Goal: Task Accomplishment & Management: Use online tool/utility

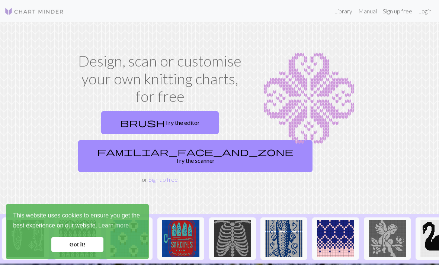
click at [418, 12] on link "Login" at bounding box center [424, 11] width 19 height 15
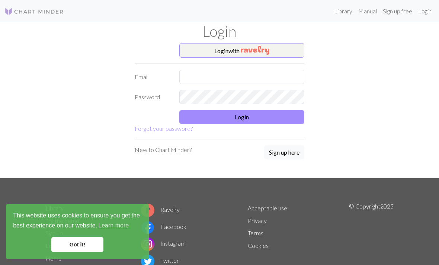
click at [269, 50] on img "button" at bounding box center [255, 50] width 29 height 9
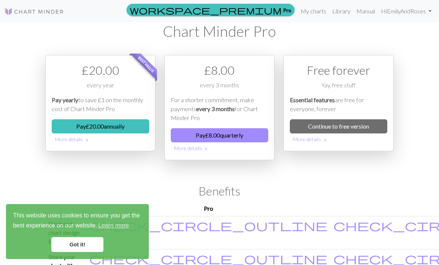
click at [314, 14] on link "My charts" at bounding box center [314, 11] width 32 height 15
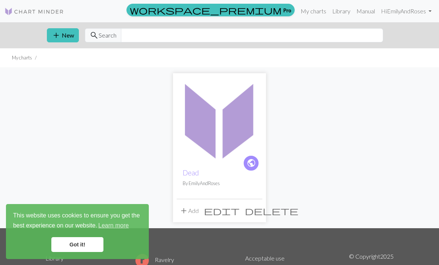
click at [226, 129] on img at bounding box center [220, 120] width 86 height 86
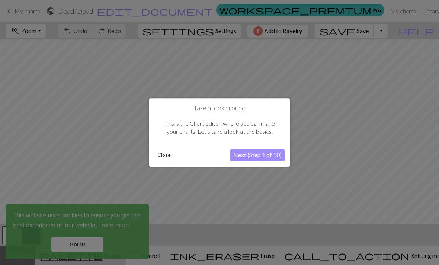
click at [264, 155] on button "Next (Step 1 of 10)" at bounding box center [257, 155] width 54 height 12
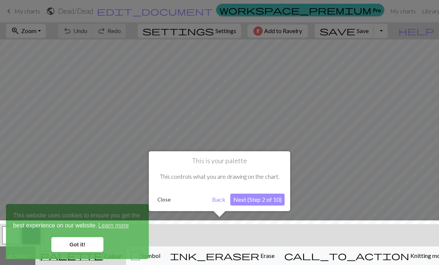
click at [264, 199] on button "Next (Step 2 of 10)" at bounding box center [257, 200] width 54 height 12
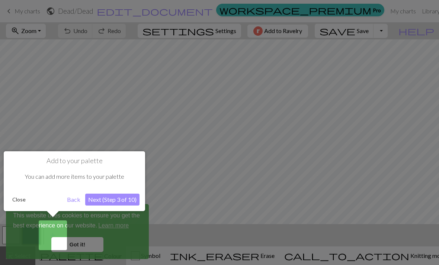
click at [113, 199] on button "Next (Step 3 of 10)" at bounding box center [112, 200] width 54 height 12
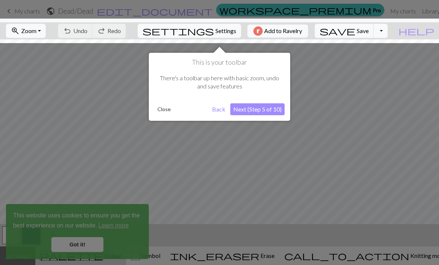
click at [267, 110] on button "Next (Step 5 of 10)" at bounding box center [257, 109] width 54 height 12
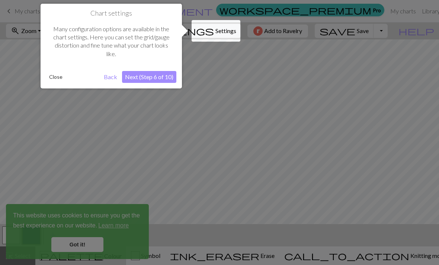
click at [168, 76] on button "Next (Step 6 of 10)" at bounding box center [149, 77] width 54 height 12
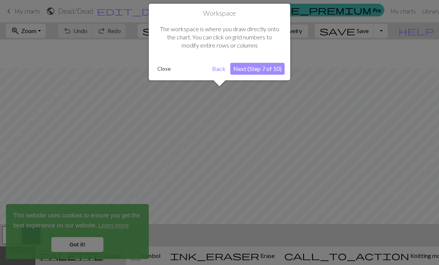
scroll to position [28, 0]
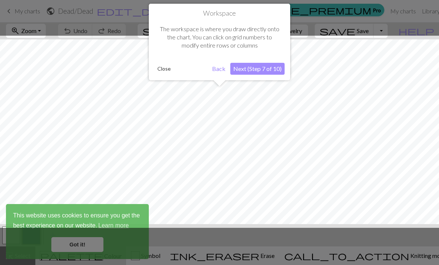
click at [269, 70] on button "Next (Step 7 of 10)" at bounding box center [257, 69] width 54 height 12
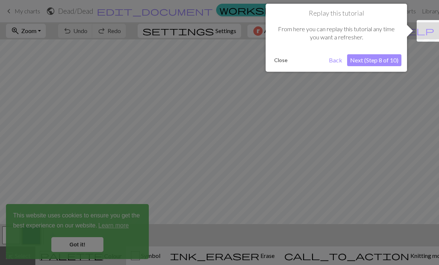
click at [388, 57] on button "Next (Step 8 of 10)" at bounding box center [374, 60] width 54 height 12
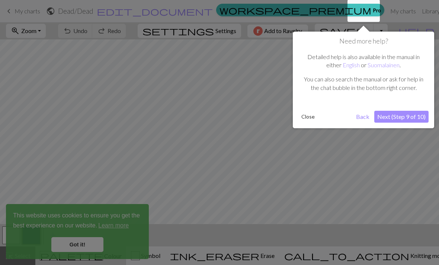
click at [405, 116] on button "Next (Step 9 of 10)" at bounding box center [401, 117] width 54 height 12
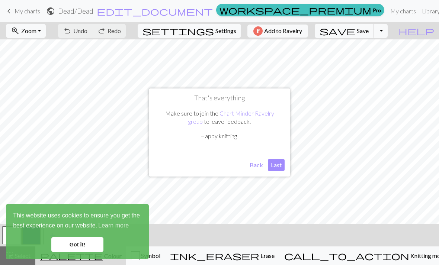
click at [275, 164] on button "Last" at bounding box center [276, 165] width 17 height 12
click at [36, 32] on span "Zoom" at bounding box center [28, 30] width 15 height 7
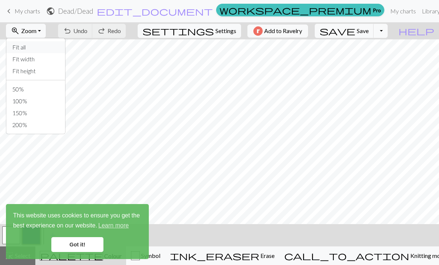
click at [54, 44] on button "Fit all" at bounding box center [35, 47] width 59 height 12
click at [83, 244] on link "Got it!" at bounding box center [77, 244] width 52 height 15
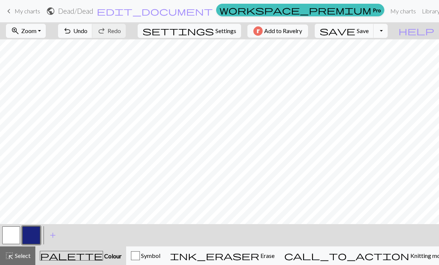
click at [215, 35] on span "Settings" at bounding box center [225, 30] width 21 height 9
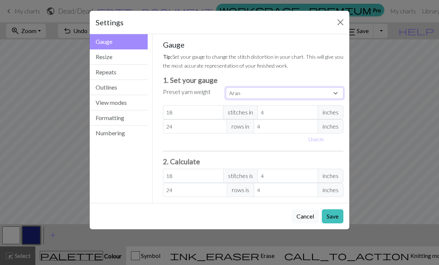
click at [314, 90] on select "Custom Square Lace Light Fingering Fingering Sport Double knit Worsted Aran Bul…" at bounding box center [285, 93] width 118 height 12
select select "square"
type input "32"
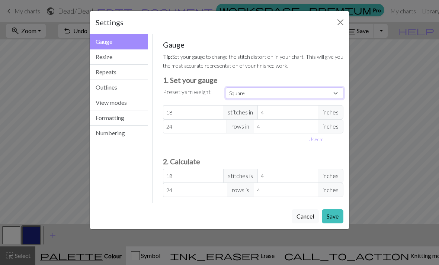
type input "32"
click at [334, 216] on button "Save" at bounding box center [333, 216] width 22 height 14
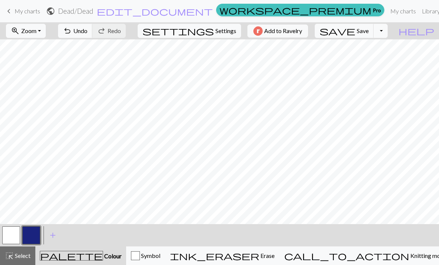
click at [36, 32] on span "Zoom" at bounding box center [28, 30] width 15 height 7
click at [53, 49] on button "Fit all" at bounding box center [35, 47] width 59 height 12
click at [221, 21] on nav "keyboard_arrow_left My charts public Dead / Dead edit_document Edit settings wo…" at bounding box center [219, 11] width 439 height 22
click at [223, 28] on span "Settings" at bounding box center [225, 30] width 21 height 9
select select "square"
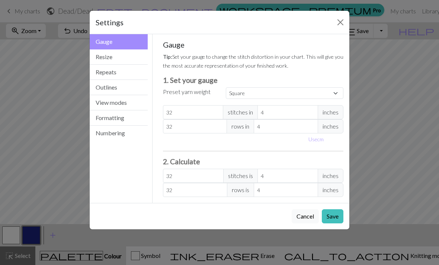
click at [121, 132] on button "Numbering" at bounding box center [119, 133] width 58 height 15
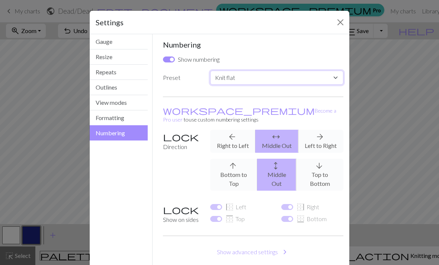
click at [327, 81] on select "Custom Knit flat Knit in the round Lace knitting Cross stitch" at bounding box center [276, 78] width 133 height 14
select select "crossstitch"
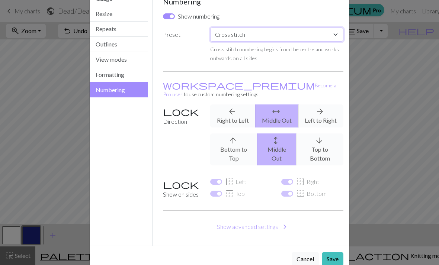
scroll to position [43, 0]
click at [317, 111] on div "arrow_back Right to Left arrows_outward Middle Out arrow_forward Left to Right" at bounding box center [277, 116] width 142 height 23
click at [322, 106] on div "arrow_back Right to Left arrows_outward Middle Out arrow_forward Left to Right" at bounding box center [277, 116] width 142 height 23
click at [242, 106] on div "arrow_back Right to Left arrows_outward Middle Out arrow_forward Left to Right" at bounding box center [277, 116] width 142 height 23
click at [240, 109] on div "arrow_back Right to Left arrows_outward Middle Out arrow_forward Left to Right" at bounding box center [277, 116] width 142 height 23
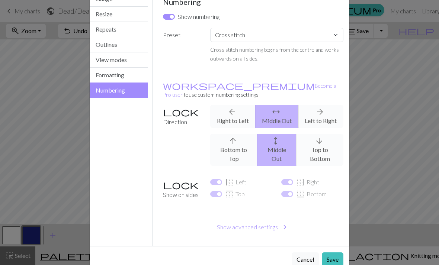
click at [333, 253] on button "Save" at bounding box center [333, 260] width 22 height 14
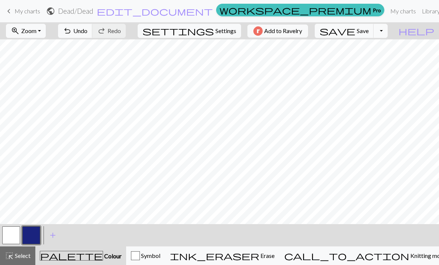
click at [15, 234] on button "button" at bounding box center [11, 235] width 18 height 18
click at [35, 235] on button "button" at bounding box center [31, 235] width 18 height 18
click at [12, 232] on button "button" at bounding box center [11, 235] width 18 height 18
click at [29, 237] on button "button" at bounding box center [31, 235] width 18 height 18
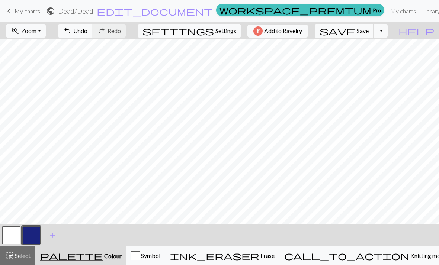
click at [16, 238] on button "button" at bounding box center [11, 235] width 18 height 18
click at [33, 233] on button "button" at bounding box center [31, 235] width 18 height 18
click at [10, 234] on button "button" at bounding box center [11, 235] width 18 height 18
click at [15, 233] on button "button" at bounding box center [11, 235] width 18 height 18
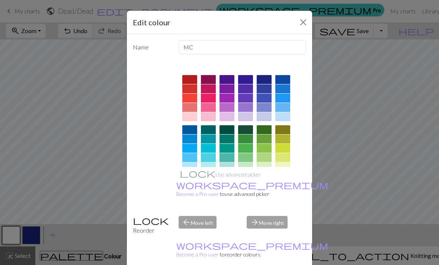
click at [300, 22] on button "Close" at bounding box center [303, 22] width 12 height 12
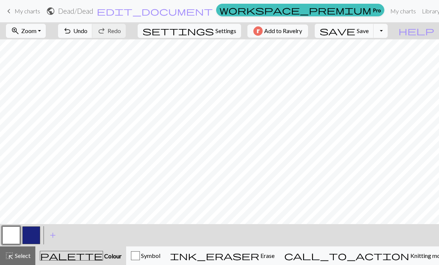
click at [29, 232] on button "button" at bounding box center [31, 235] width 18 height 18
click at [15, 234] on button "button" at bounding box center [11, 235] width 18 height 18
click at [12, 235] on button "button" at bounding box center [11, 235] width 18 height 18
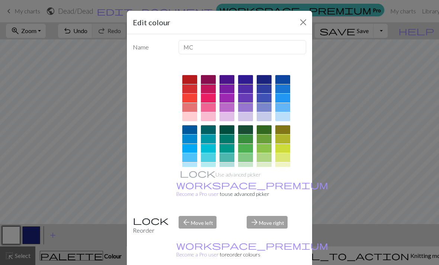
click at [302, 22] on button "Close" at bounding box center [303, 22] width 12 height 12
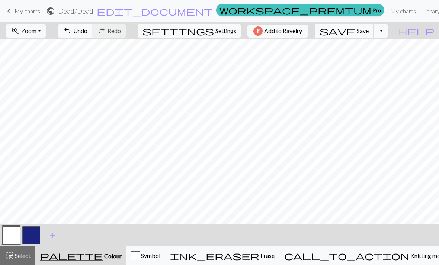
click at [32, 231] on button "button" at bounding box center [31, 235] width 18 height 18
click at [14, 235] on button "button" at bounding box center [11, 235] width 18 height 18
click at [28, 234] on button "button" at bounding box center [31, 235] width 18 height 18
click at [12, 231] on button "button" at bounding box center [11, 235] width 18 height 18
click at [33, 237] on button "button" at bounding box center [31, 235] width 18 height 18
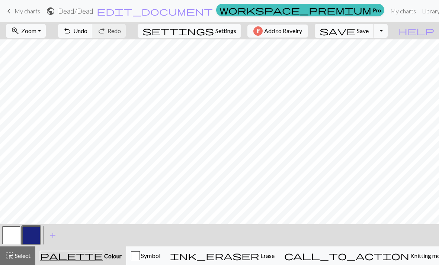
click at [12, 232] on button "button" at bounding box center [11, 235] width 18 height 18
click at [33, 232] on button "button" at bounding box center [31, 235] width 18 height 18
click at [33, 233] on button "button" at bounding box center [31, 235] width 18 height 18
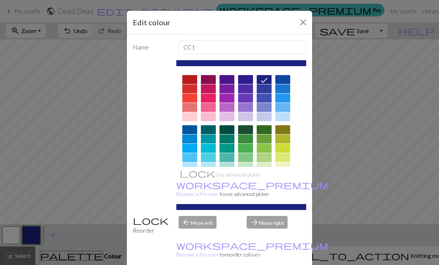
click at [12, 236] on div "Edit colour Name CC1 Use advanced picker workspace_premium Become a Pro user to…" at bounding box center [219, 132] width 439 height 265
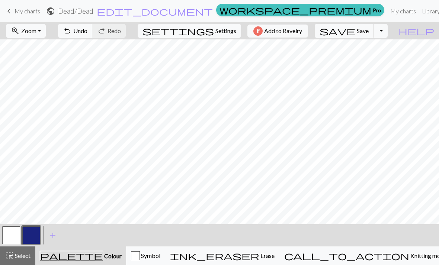
click at [9, 239] on button "button" at bounding box center [11, 235] width 18 height 18
click at [30, 236] on button "button" at bounding box center [31, 235] width 18 height 18
click at [10, 235] on button "button" at bounding box center [11, 235] width 18 height 18
click at [30, 232] on button "button" at bounding box center [31, 235] width 18 height 18
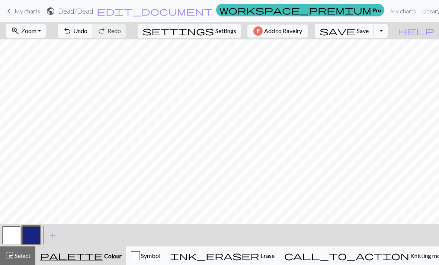
click at [17, 257] on span "Select" at bounding box center [22, 255] width 17 height 7
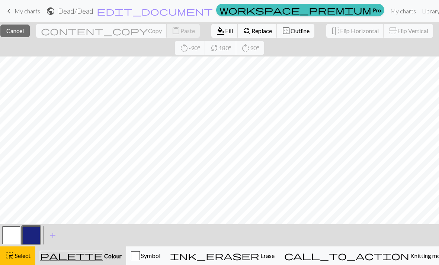
click at [14, 257] on span "Select" at bounding box center [22, 255] width 17 height 7
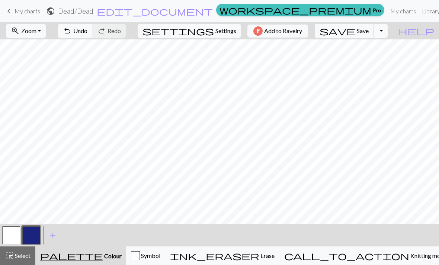
click at [15, 259] on span "Select" at bounding box center [22, 255] width 17 height 7
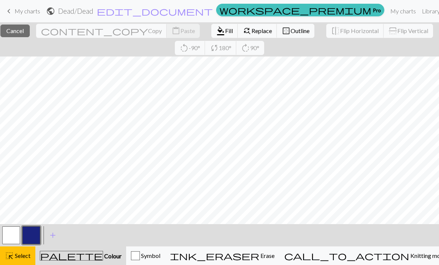
click at [19, 256] on span "Select" at bounding box center [22, 255] width 17 height 7
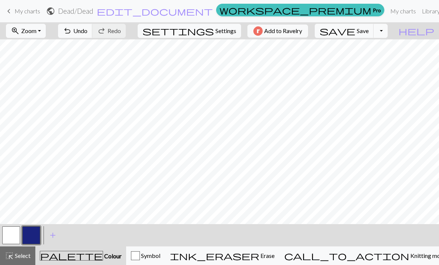
click at [34, 235] on button "button" at bounding box center [31, 235] width 18 height 18
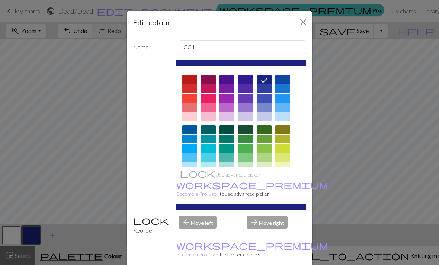
click at [302, 22] on button "Close" at bounding box center [303, 22] width 12 height 12
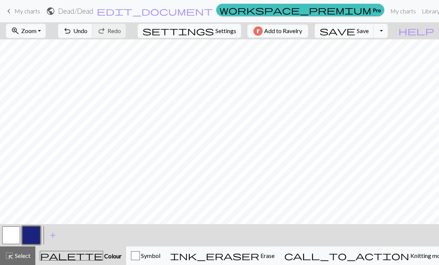
click at [14, 236] on button "button" at bounding box center [11, 235] width 18 height 18
click at [277, 14] on span "workspace_premium" at bounding box center [295, 10] width 152 height 10
click at [369, 27] on span "Save" at bounding box center [363, 30] width 12 height 7
click at [371, 32] on button "save Save Save" at bounding box center [344, 31] width 59 height 14
click at [277, 16] on div "Chart saved" at bounding box center [219, 14] width 439 height 29
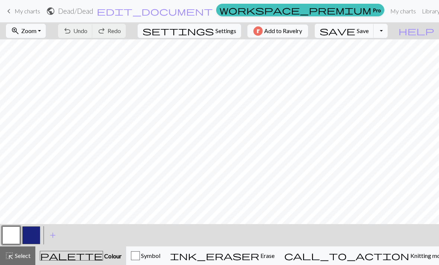
click at [281, 15] on link "workspace_premium Pro" at bounding box center [300, 10] width 168 height 13
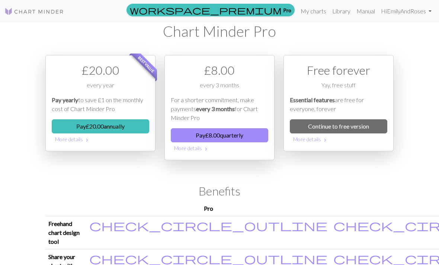
click at [228, 137] on button "Pay £ 8.00 quarterly" at bounding box center [219, 135] width 97 height 14
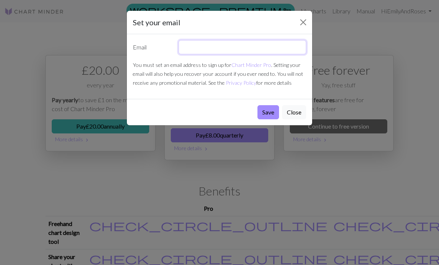
click at [253, 43] on input "text" at bounding box center [243, 47] width 128 height 14
type input "Emilyrsharp@"
click at [299, 22] on button "Close" at bounding box center [303, 22] width 12 height 12
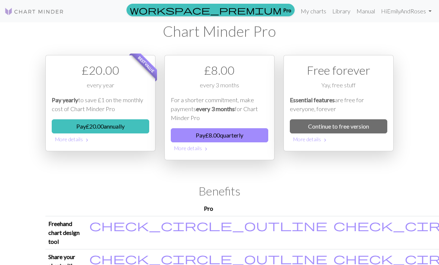
click at [306, 13] on link "My charts" at bounding box center [314, 11] width 32 height 15
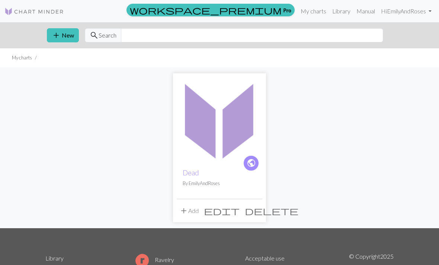
click at [276, 7] on span "workspace_premium" at bounding box center [206, 10] width 152 height 10
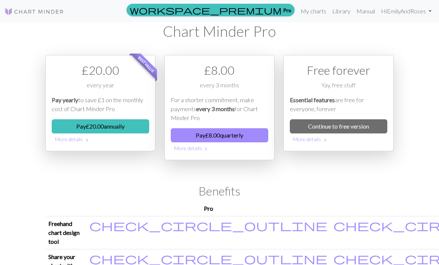
click at [308, 13] on link "My charts" at bounding box center [314, 11] width 32 height 15
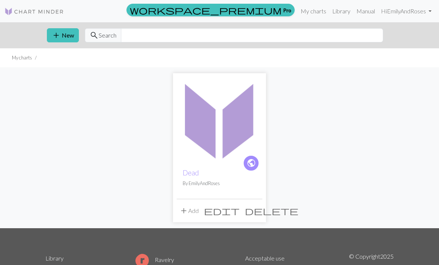
click at [222, 142] on img at bounding box center [220, 120] width 86 height 86
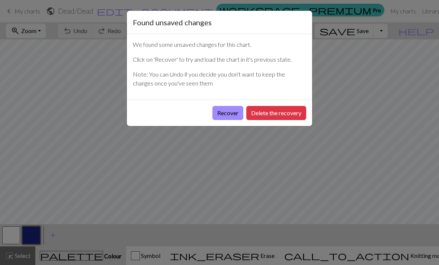
click at [277, 112] on button "Delete the recovery" at bounding box center [276, 113] width 60 height 14
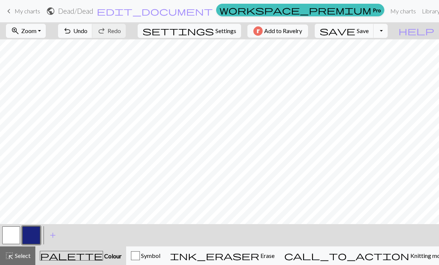
click at [93, 36] on button "undo Undo Undo" at bounding box center [75, 31] width 35 height 14
click at [23, 258] on span "Select" at bounding box center [22, 255] width 17 height 7
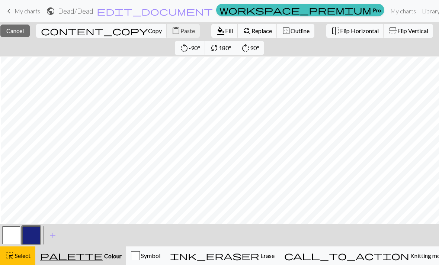
scroll to position [1, 4]
click at [148, 32] on span "Copy" at bounding box center [155, 30] width 14 height 7
click at [180, 30] on span "Paste" at bounding box center [187, 30] width 15 height 7
click at [180, 32] on span "Paste" at bounding box center [187, 30] width 15 height 7
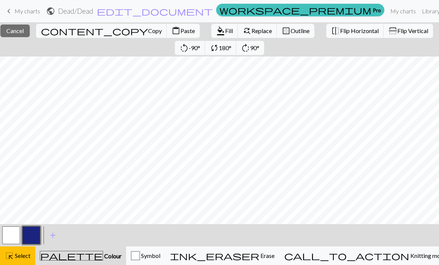
click at [171, 31] on span "content_paste" at bounding box center [175, 31] width 9 height 10
click at [274, 252] on span "Erase" at bounding box center [266, 255] width 15 height 7
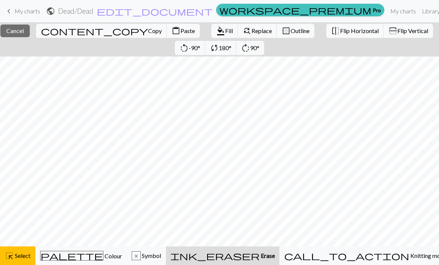
click at [260, 254] on span "ink_eraser" at bounding box center [214, 256] width 89 height 10
click at [275, 255] on span "Erase" at bounding box center [267, 255] width 15 height 7
click at [275, 256] on span "Erase" at bounding box center [267, 255] width 15 height 7
click at [275, 254] on span "Erase" at bounding box center [267, 255] width 15 height 7
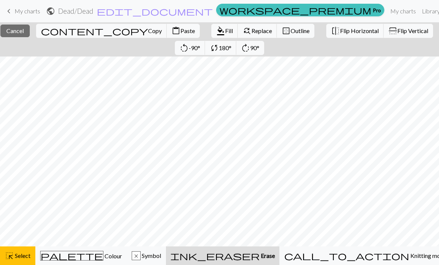
click at [148, 34] on span "Copy" at bounding box center [155, 30] width 14 height 7
click at [148, 30] on span "Copy" at bounding box center [155, 30] width 14 height 7
click at [180, 29] on span "Paste" at bounding box center [187, 30] width 15 height 7
click at [260, 253] on span "ink_eraser" at bounding box center [214, 256] width 89 height 10
click at [21, 257] on span "Select" at bounding box center [22, 255] width 17 height 7
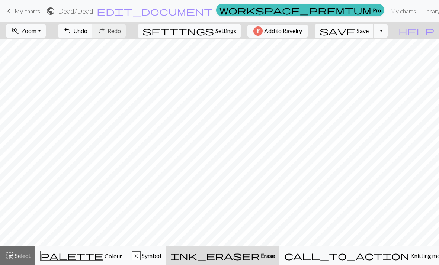
click at [275, 255] on span "Erase" at bounding box center [267, 255] width 15 height 7
click at [87, 32] on span "Undo" at bounding box center [80, 30] width 14 height 7
click at [17, 258] on span "Select" at bounding box center [22, 255] width 17 height 7
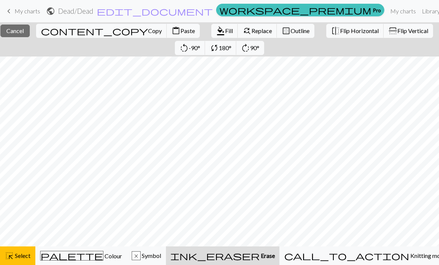
click at [225, 32] on span "Fill" at bounding box center [229, 30] width 8 height 7
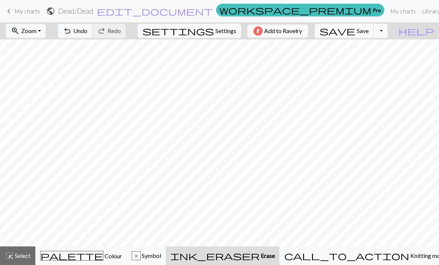
click at [87, 32] on span "Undo" at bounding box center [80, 30] width 14 height 7
click at [65, 258] on div "palette Colour Colour" at bounding box center [81, 256] width 82 height 10
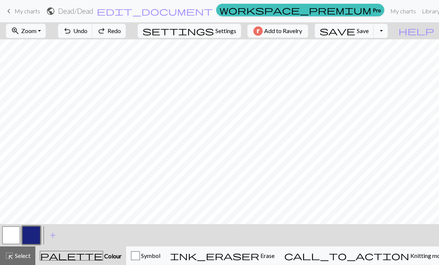
click at [10, 233] on button "button" at bounding box center [11, 235] width 18 height 18
click at [39, 236] on button "button" at bounding box center [31, 235] width 18 height 18
click at [15, 234] on button "button" at bounding box center [11, 235] width 18 height 18
click at [30, 233] on button "button" at bounding box center [31, 235] width 18 height 18
click at [14, 232] on button "button" at bounding box center [11, 235] width 18 height 18
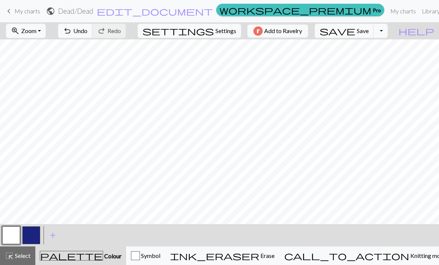
click at [31, 229] on button "button" at bounding box center [31, 235] width 18 height 18
click at [14, 235] on button "button" at bounding box center [11, 235] width 18 height 18
click at [33, 232] on button "button" at bounding box center [31, 235] width 18 height 18
click at [15, 232] on button "button" at bounding box center [11, 235] width 18 height 18
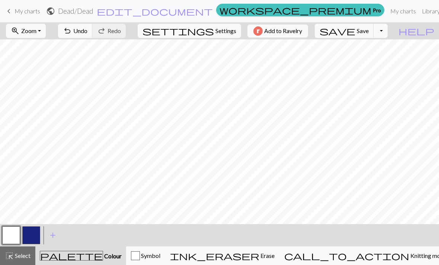
click at [32, 236] on button "button" at bounding box center [31, 235] width 18 height 18
click at [12, 235] on button "button" at bounding box center [11, 235] width 18 height 18
click at [30, 234] on button "button" at bounding box center [31, 235] width 18 height 18
click at [10, 235] on button "button" at bounding box center [11, 235] width 18 height 18
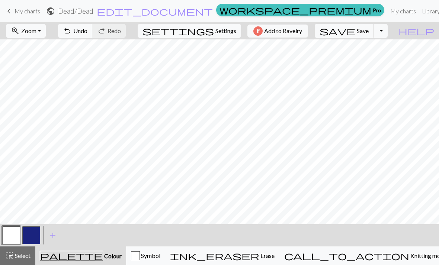
click at [31, 232] on button "button" at bounding box center [31, 235] width 18 height 18
click at [12, 239] on button "button" at bounding box center [11, 235] width 18 height 18
click at [33, 234] on button "button" at bounding box center [31, 235] width 18 height 18
click at [36, 231] on button "button" at bounding box center [31, 235] width 18 height 18
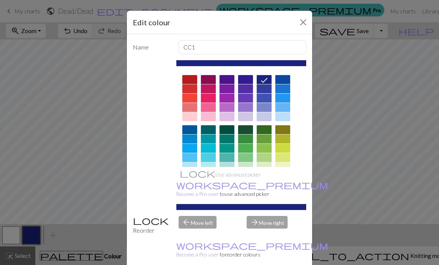
click at [303, 22] on button "Close" at bounding box center [303, 22] width 12 height 12
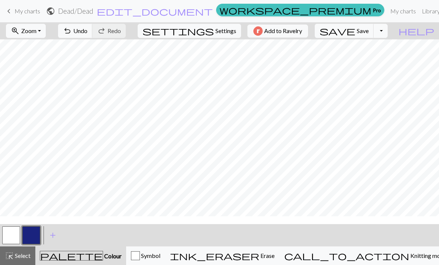
scroll to position [91, 0]
click at [10, 230] on button "button" at bounding box center [11, 235] width 18 height 18
click at [30, 232] on button "button" at bounding box center [31, 235] width 18 height 18
click at [10, 232] on button "button" at bounding box center [11, 235] width 18 height 18
click at [30, 234] on button "button" at bounding box center [31, 235] width 18 height 18
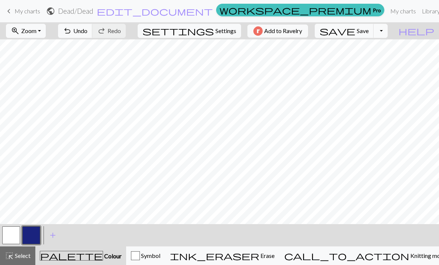
click at [17, 234] on button "button" at bounding box center [11, 235] width 18 height 18
click at [36, 231] on button "button" at bounding box center [31, 235] width 18 height 18
click at [10, 234] on button "button" at bounding box center [11, 235] width 18 height 18
click at [32, 235] on button "button" at bounding box center [31, 235] width 18 height 18
click at [8, 234] on button "button" at bounding box center [11, 235] width 18 height 18
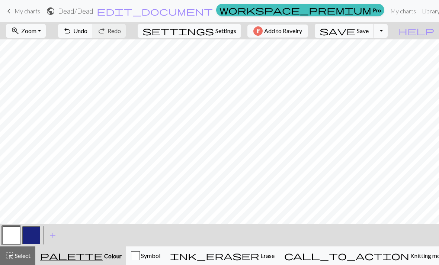
click at [33, 234] on button "button" at bounding box center [31, 235] width 18 height 18
click at [13, 234] on button "button" at bounding box center [11, 235] width 18 height 18
click at [33, 232] on button "button" at bounding box center [31, 235] width 18 height 18
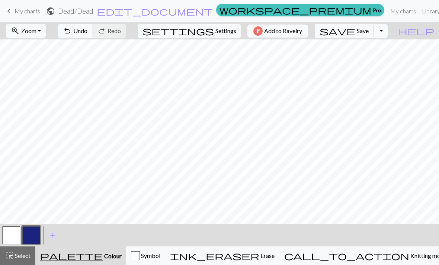
click at [13, 238] on button "button" at bounding box center [11, 235] width 18 height 18
click at [28, 235] on button "button" at bounding box center [31, 235] width 18 height 18
click at [8, 239] on button "button" at bounding box center [11, 235] width 18 height 18
click at [32, 234] on button "button" at bounding box center [31, 235] width 18 height 18
click at [31, 235] on button "button" at bounding box center [31, 235] width 18 height 18
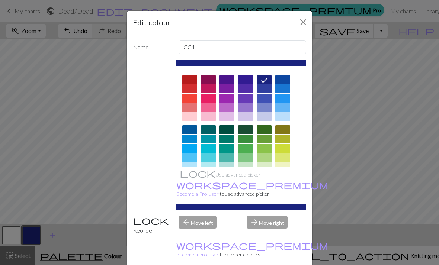
click at [300, 22] on button "Close" at bounding box center [303, 22] width 12 height 12
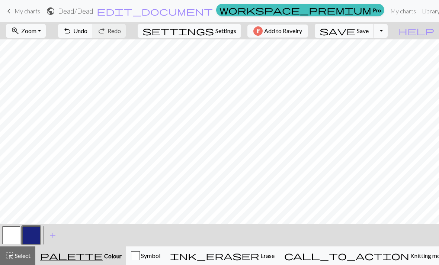
click at [33, 234] on button "button" at bounding box center [31, 235] width 18 height 18
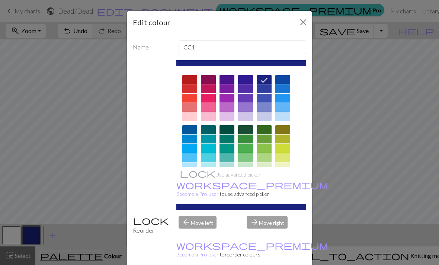
click at [302, 25] on button "Close" at bounding box center [303, 22] width 12 height 12
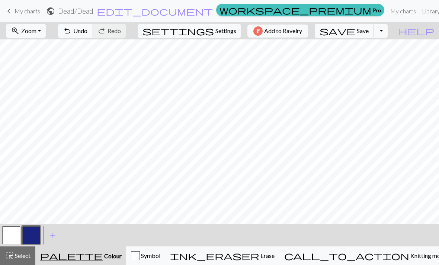
click at [14, 239] on button "button" at bounding box center [11, 235] width 18 height 18
click at [36, 234] on button "button" at bounding box center [31, 235] width 18 height 18
click at [16, 235] on button "button" at bounding box center [11, 235] width 18 height 18
click at [33, 235] on button "button" at bounding box center [31, 235] width 18 height 18
click at [11, 235] on button "button" at bounding box center [11, 235] width 18 height 18
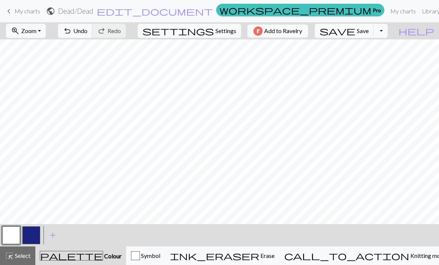
click at [34, 239] on button "button" at bounding box center [31, 235] width 18 height 18
click at [12, 236] on button "button" at bounding box center [11, 235] width 18 height 18
click at [36, 237] on button "button" at bounding box center [31, 235] width 18 height 18
click at [14, 239] on button "button" at bounding box center [11, 235] width 18 height 18
click at [34, 235] on button "button" at bounding box center [31, 235] width 18 height 18
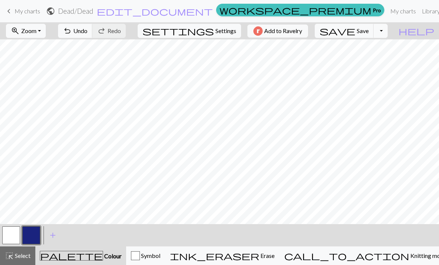
click at [16, 235] on button "button" at bounding box center [11, 235] width 18 height 18
click at [29, 236] on button "button" at bounding box center [31, 235] width 18 height 18
click at [17, 235] on button "button" at bounding box center [11, 235] width 18 height 18
click at [28, 237] on button "button" at bounding box center [31, 235] width 18 height 18
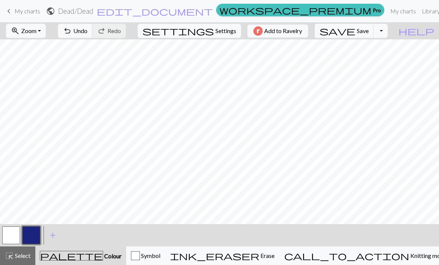
click at [12, 232] on button "button" at bounding box center [11, 235] width 18 height 18
click at [34, 232] on button "button" at bounding box center [31, 235] width 18 height 18
click at [15, 236] on button "button" at bounding box center [11, 235] width 18 height 18
click at [24, 254] on span "Select" at bounding box center [22, 255] width 17 height 7
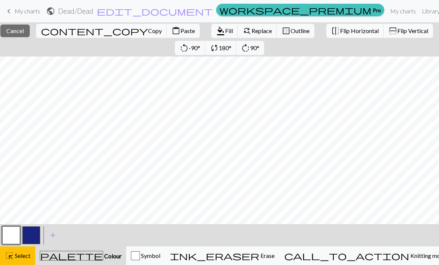
click at [20, 254] on span "Select" at bounding box center [22, 255] width 17 height 7
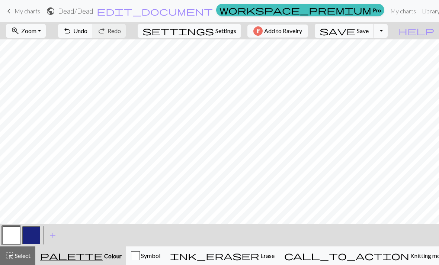
click at [23, 255] on span "Select" at bounding box center [22, 255] width 17 height 7
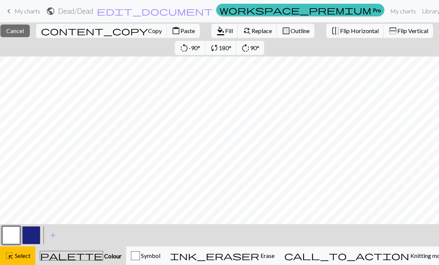
click at [148, 32] on span "Copy" at bounding box center [155, 30] width 14 height 7
click at [180, 32] on span "Paste" at bounding box center [187, 30] width 15 height 7
click at [180, 33] on span "Paste" at bounding box center [187, 30] width 15 height 7
click at [180, 32] on span "Paste" at bounding box center [187, 30] width 15 height 7
click at [12, 232] on button "button" at bounding box center [11, 235] width 18 height 18
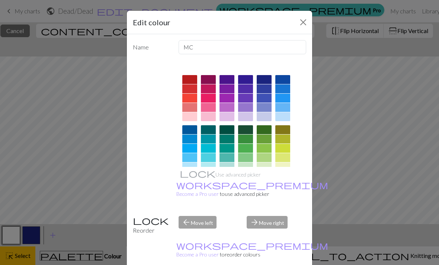
click at [301, 25] on button "Close" at bounding box center [303, 22] width 12 height 12
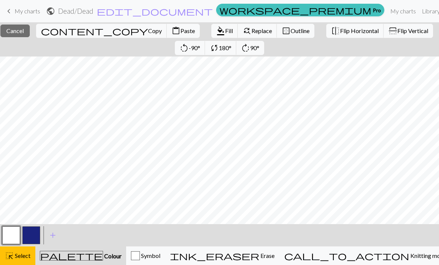
click at [17, 256] on span "Select" at bounding box center [22, 255] width 17 height 7
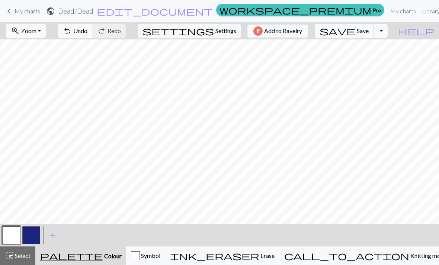
click at [14, 233] on button "button" at bounding box center [11, 235] width 18 height 18
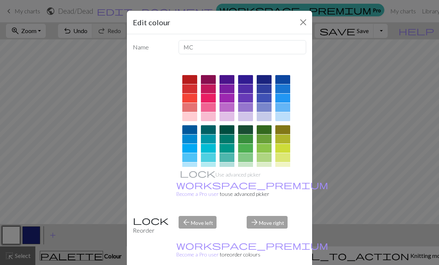
click at [304, 25] on button "Close" at bounding box center [303, 22] width 12 height 12
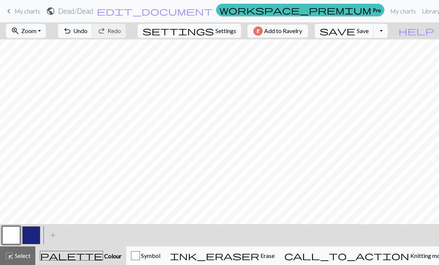
click at [27, 232] on button "button" at bounding box center [31, 235] width 18 height 18
click at [11, 239] on button "button" at bounding box center [11, 235] width 18 height 18
click at [35, 235] on button "button" at bounding box center [31, 235] width 18 height 18
click at [13, 234] on button "button" at bounding box center [11, 235] width 18 height 18
click at [36, 232] on button "button" at bounding box center [31, 235] width 18 height 18
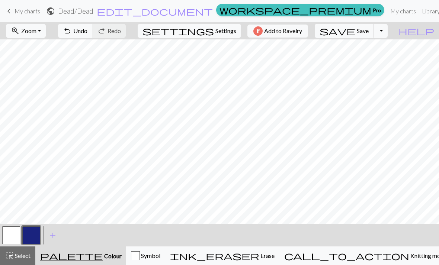
click at [10, 237] on button "button" at bounding box center [11, 235] width 18 height 18
click at [30, 238] on button "button" at bounding box center [31, 235] width 18 height 18
click at [11, 232] on button "button" at bounding box center [11, 235] width 18 height 18
click at [33, 236] on button "button" at bounding box center [31, 235] width 18 height 18
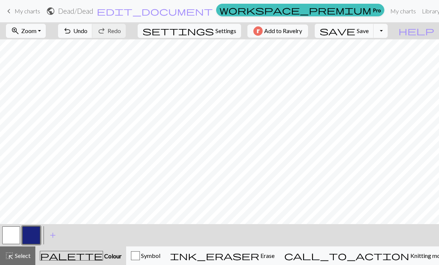
click at [87, 33] on span "Undo" at bounding box center [80, 30] width 14 height 7
click at [355, 33] on span "save" at bounding box center [337, 31] width 36 height 10
click at [16, 237] on button "button" at bounding box center [11, 235] width 18 height 18
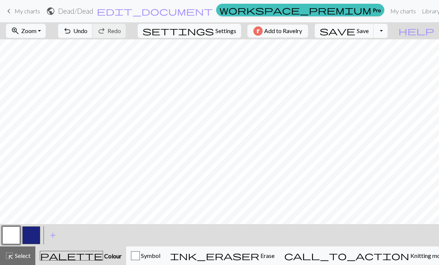
click at [369, 31] on span "Save" at bounding box center [363, 30] width 12 height 7
click at [15, 17] on link "keyboard_arrow_left My charts" at bounding box center [22, 11] width 36 height 13
click at [7, 16] on span "keyboard_arrow_left" at bounding box center [8, 11] width 9 height 10
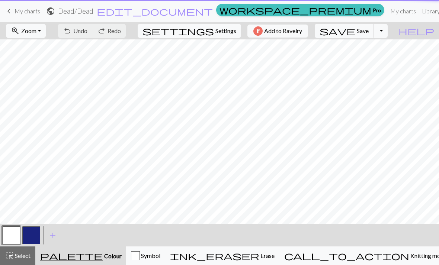
click at [12, 13] on span "keyboard_arrow_left" at bounding box center [8, 11] width 9 height 10
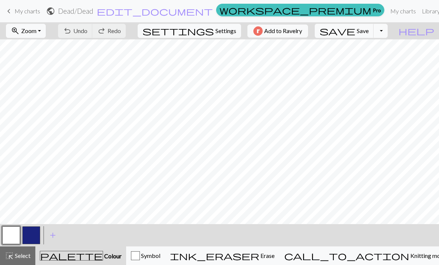
click at [387, 13] on link "My charts" at bounding box center [403, 11] width 32 height 15
click at [9, 14] on span "keyboard_arrow_left" at bounding box center [8, 11] width 9 height 10
click at [93, 13] on h2 "Dead / Dead" at bounding box center [75, 11] width 35 height 9
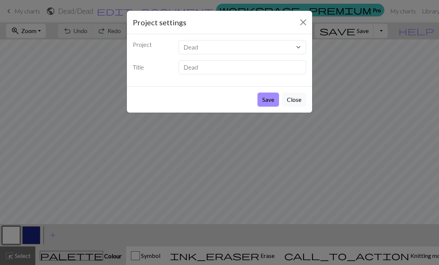
click at [131, 12] on div "Project settings" at bounding box center [219, 22] width 185 height 23
click at [303, 19] on button "Close" at bounding box center [303, 22] width 12 height 12
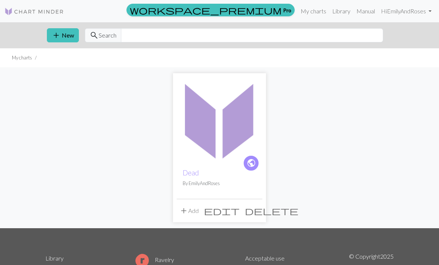
click at [254, 167] on span "public" at bounding box center [251, 163] width 9 height 12
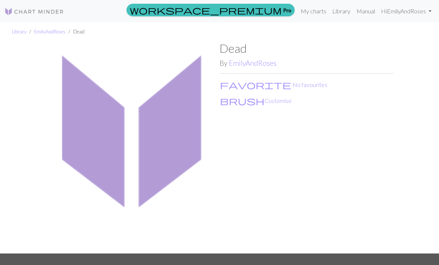
click at [246, 100] on button "brush Customise" at bounding box center [255, 101] width 73 height 10
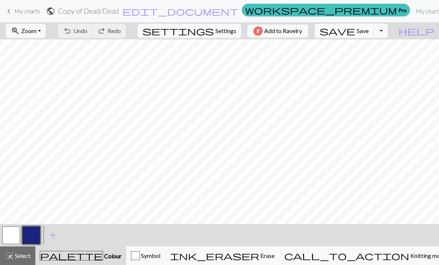
click at [409, 254] on span "Knitting mode" at bounding box center [428, 255] width 38 height 7
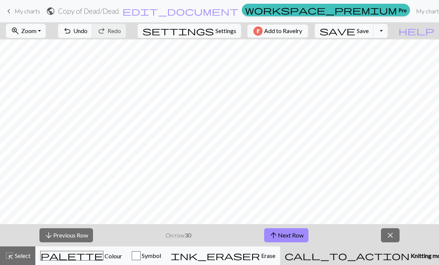
click at [75, 233] on button "arrow_downward Previous Row" at bounding box center [66, 235] width 54 height 14
click at [390, 235] on span "close" at bounding box center [390, 235] width 9 height 10
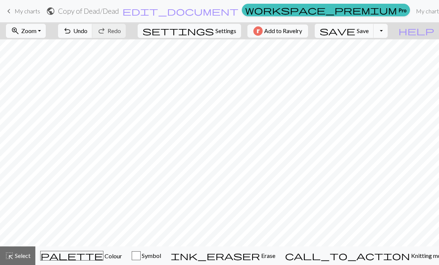
click at [87, 31] on span "Undo" at bounding box center [80, 30] width 14 height 7
click at [217, 34] on span "Settings" at bounding box center [225, 30] width 21 height 9
select select "square"
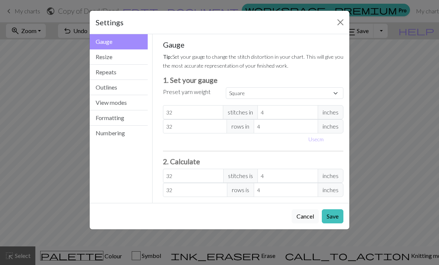
click at [134, 89] on button "Outlines" at bounding box center [119, 87] width 58 height 15
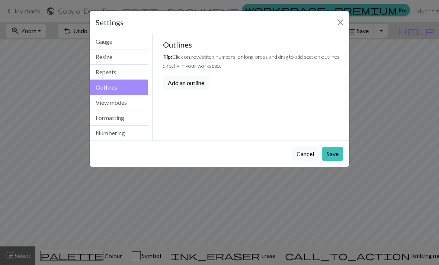
click at [121, 100] on button "View modes" at bounding box center [119, 102] width 58 height 15
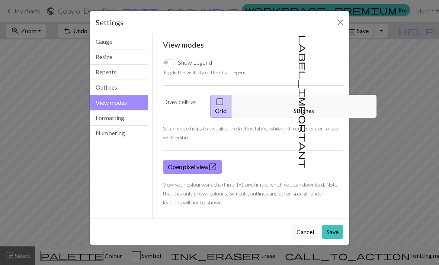
click at [203, 163] on link "Open pixel view open_in_new" at bounding box center [192, 167] width 59 height 14
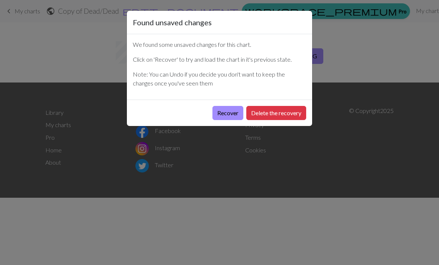
click at [231, 113] on button "Recover" at bounding box center [227, 113] width 31 height 14
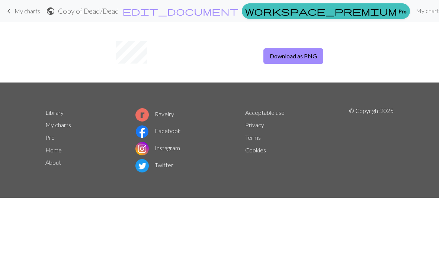
click at [413, 5] on link "My charts" at bounding box center [429, 10] width 32 height 15
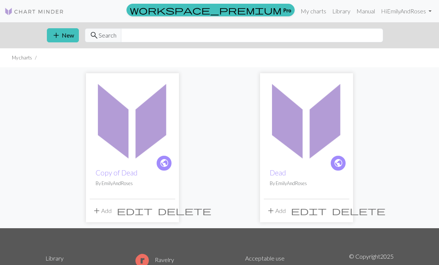
click at [153, 136] on img at bounding box center [133, 120] width 86 height 86
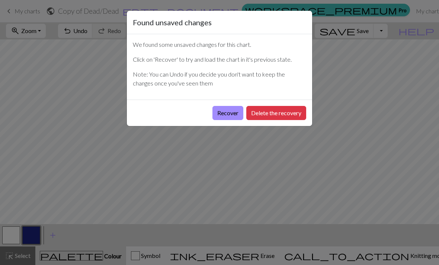
click at [230, 113] on button "Recover" at bounding box center [227, 113] width 31 height 14
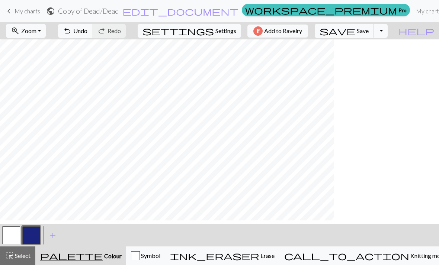
scroll to position [196, 0]
click at [388, 28] on button "Toggle Dropdown" at bounding box center [380, 31] width 14 height 14
click at [382, 58] on button "save_alt Download" at bounding box center [325, 59] width 123 height 12
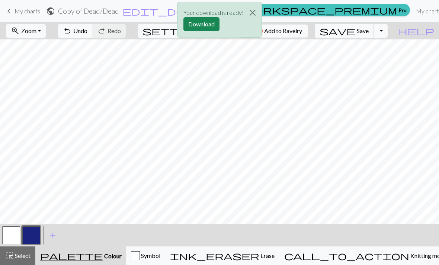
click at [207, 24] on button "Download" at bounding box center [201, 24] width 36 height 14
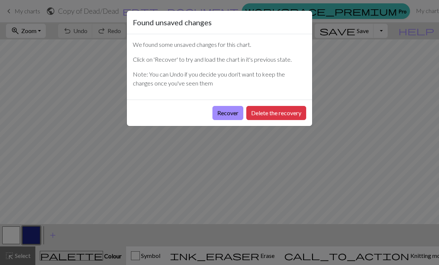
click at [234, 112] on button "Recover" at bounding box center [227, 113] width 31 height 14
